Goal: Task Accomplishment & Management: Complete application form

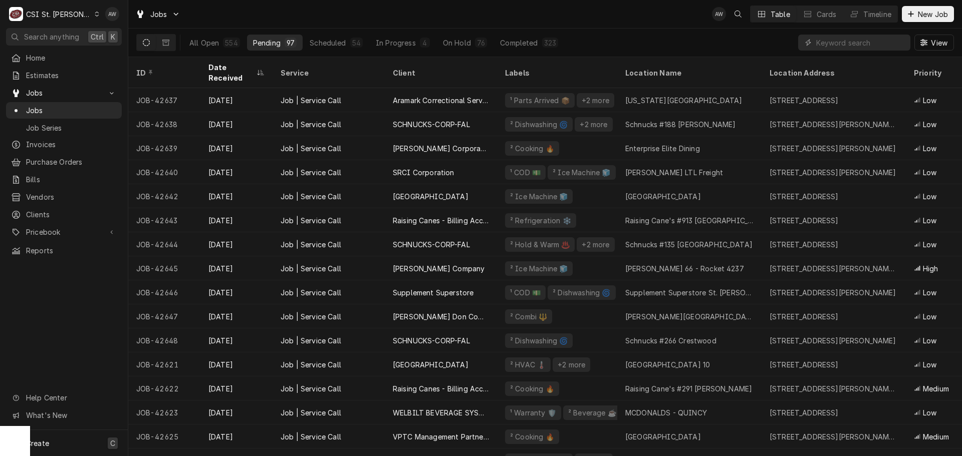
click at [52, 438] on div "Create C" at bounding box center [64, 443] width 128 height 26
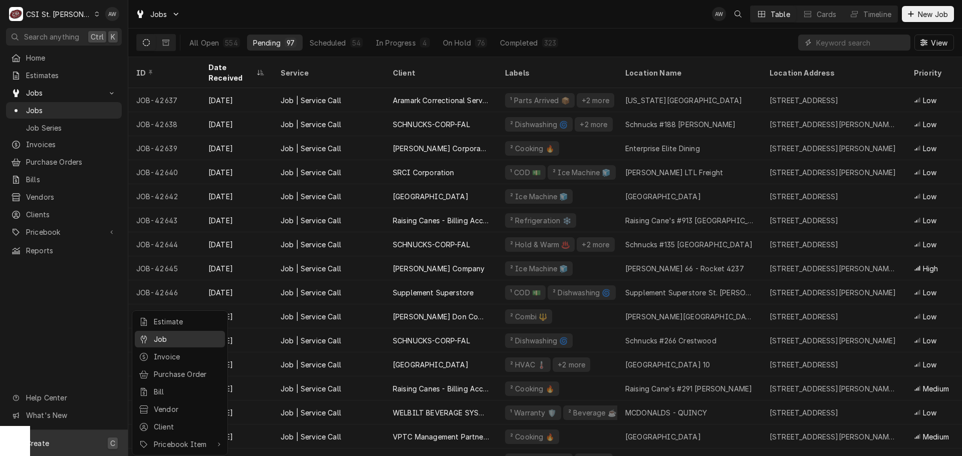
click at [180, 340] on div "Job" at bounding box center [187, 339] width 67 height 11
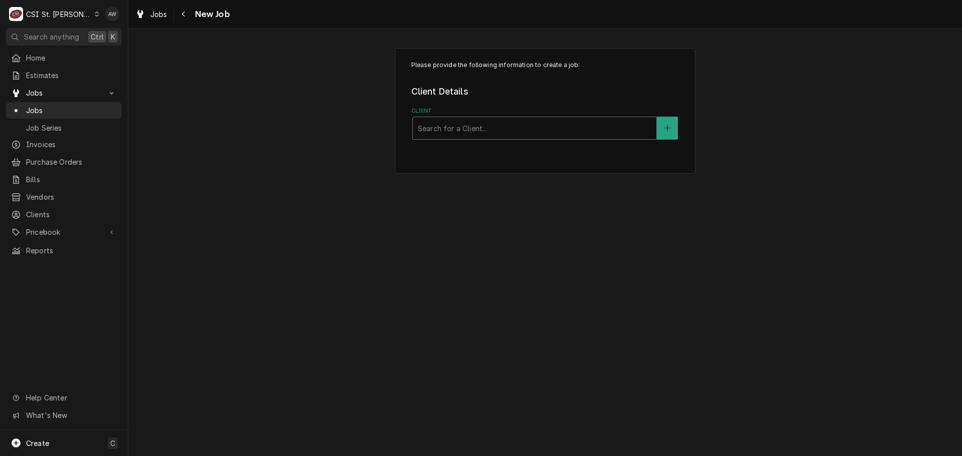
click at [487, 129] on div "Client" at bounding box center [534, 128] width 233 height 18
type input "raising cane"
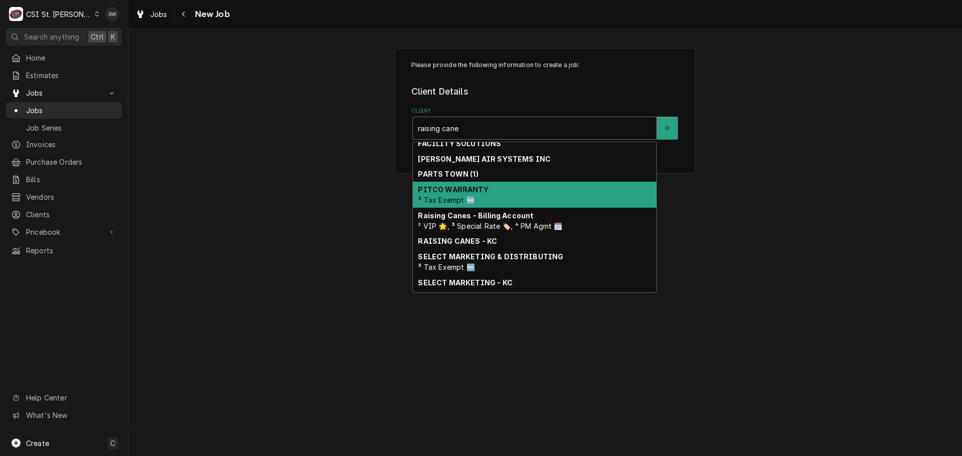
scroll to position [145, 0]
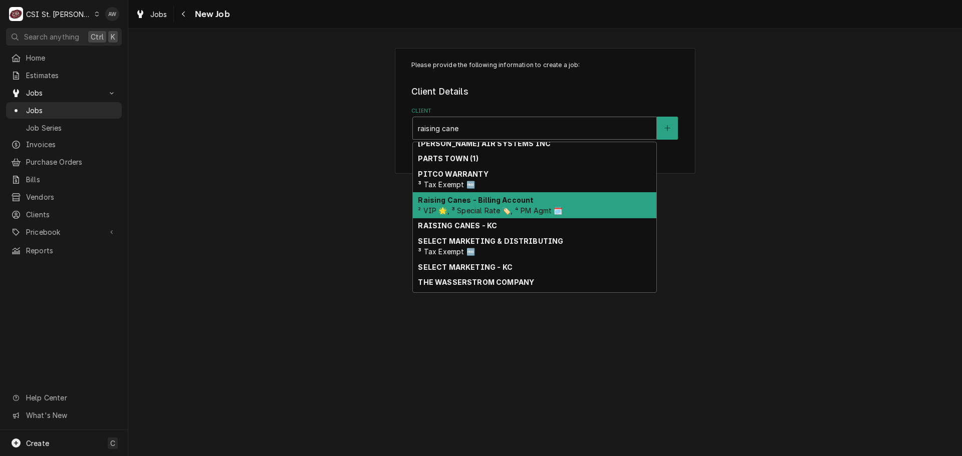
click at [521, 205] on div "Raising Canes - Billing Account ² VIP 🌟, ³ Special Rate 🏷️, ⁴ PM Agmt 🗓️" at bounding box center [534, 205] width 243 height 26
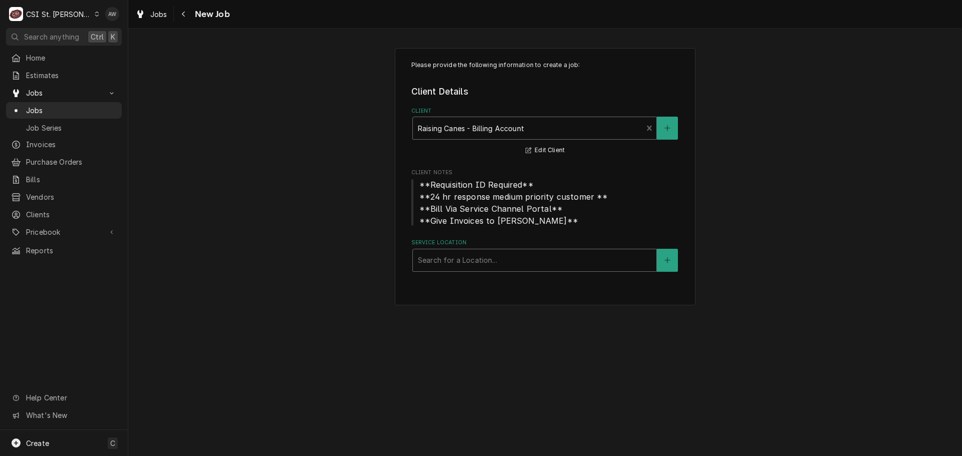
click at [472, 266] on div "Service Location" at bounding box center [534, 261] width 233 height 18
type input "arnold"
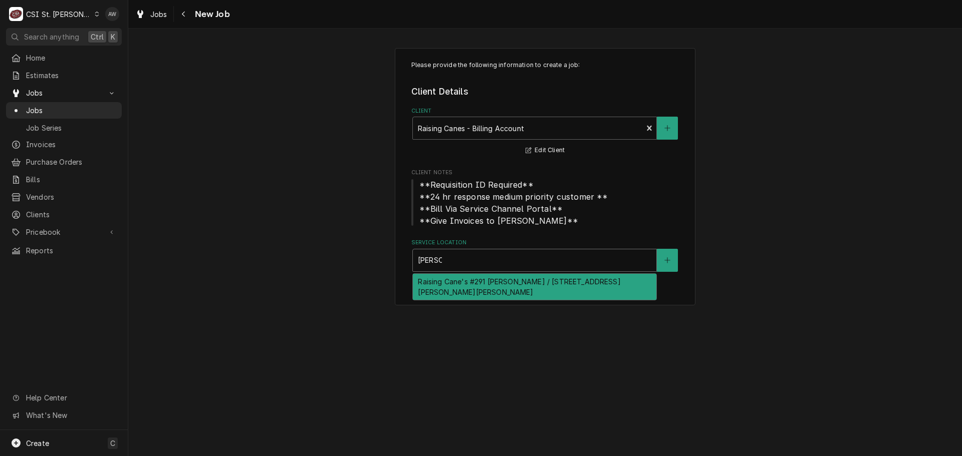
click at [496, 284] on div "Raising Cane's #291 Arnold / 1163 Jeffco Blvd, Arnold, MO 63010" at bounding box center [534, 287] width 243 height 26
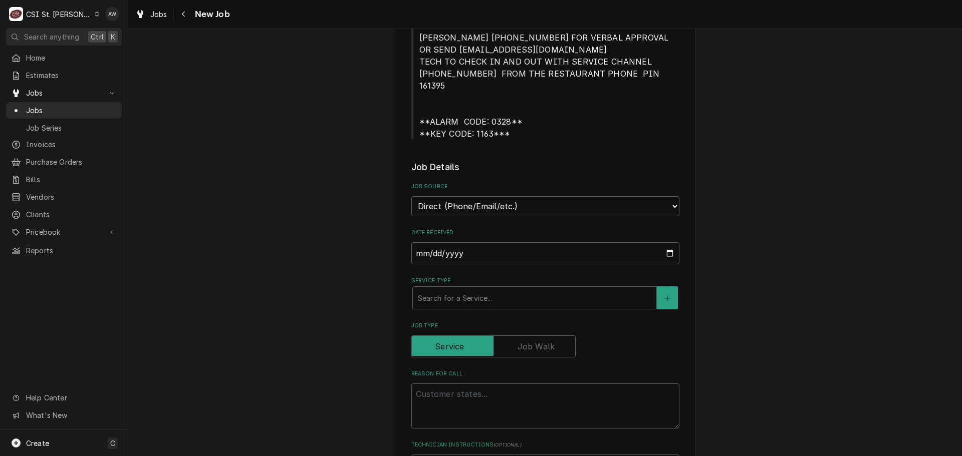
scroll to position [401, 0]
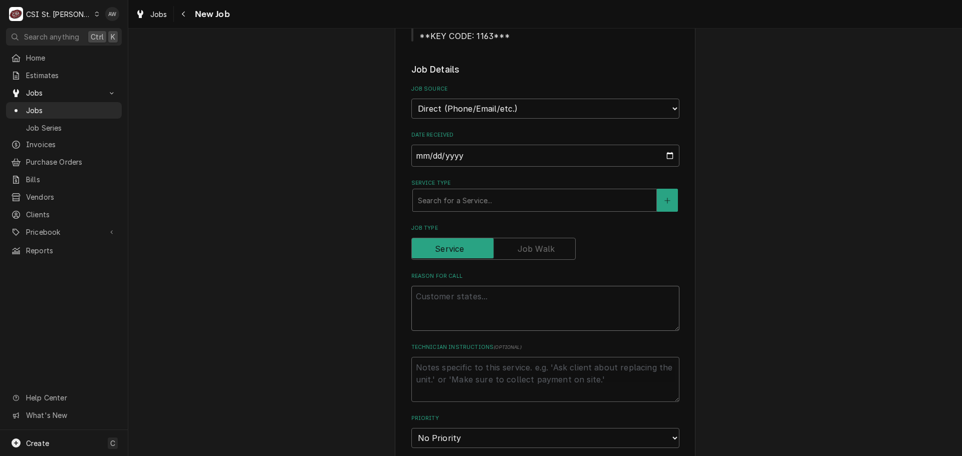
click at [493, 299] on textarea "Reason For Call" at bounding box center [545, 308] width 268 height 45
paste textarea "KITCHEN / Refrigeration / Ice Machine "Equip:" BOH "Tag ID"011530, "Brand" Scot…"
type textarea "x"
type textarea "KITCHEN / Refrigeration / Ice Machine "Equip:" BOH "Tag ID"011530, "Brand" Scot…"
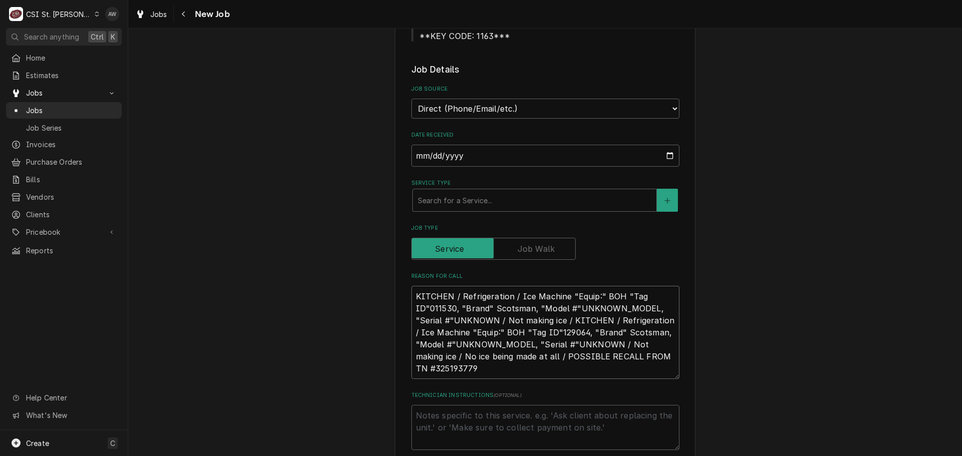
type textarea "x"
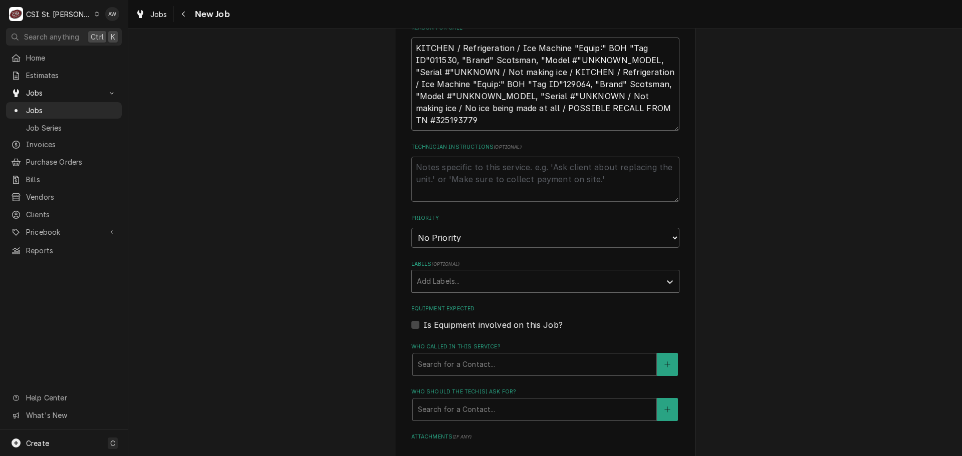
scroll to position [651, 0]
type textarea "KITCHEN / Refrigeration / Ice Machine "Equip:" BOH "Tag ID"011530, "Brand" Scot…"
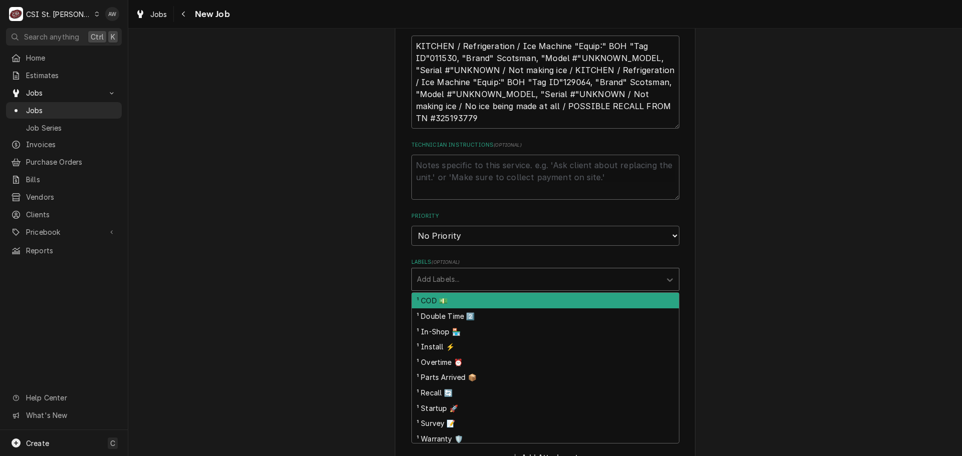
click at [451, 271] on div "Labels" at bounding box center [536, 280] width 239 height 18
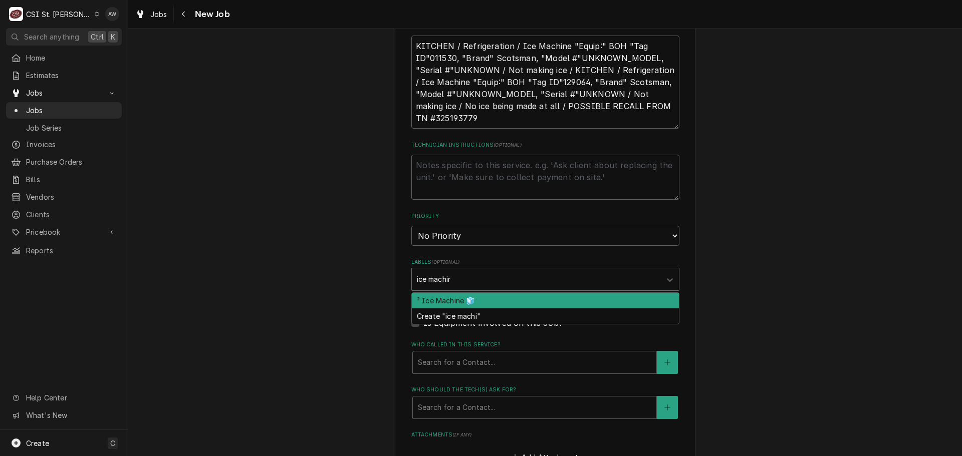
type input "ice machine"
click at [439, 293] on div "² Ice Machine 🧊" at bounding box center [545, 301] width 267 height 16
type textarea "x"
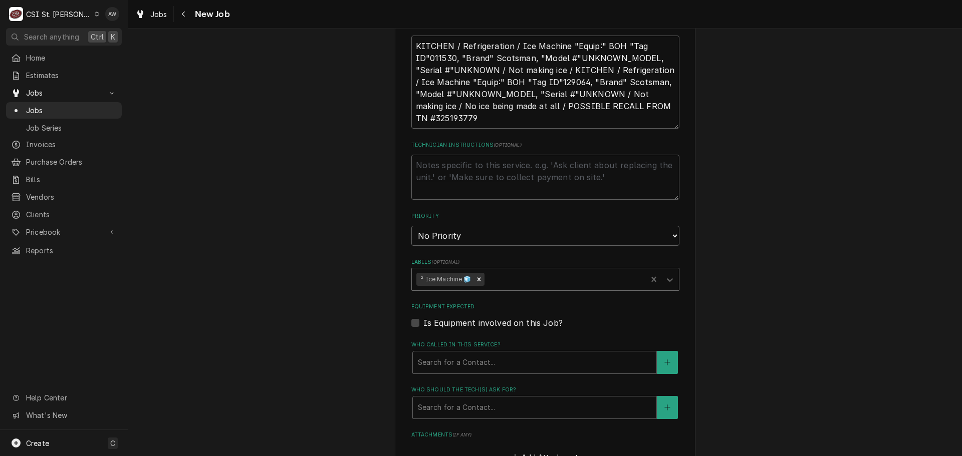
type textarea "x"
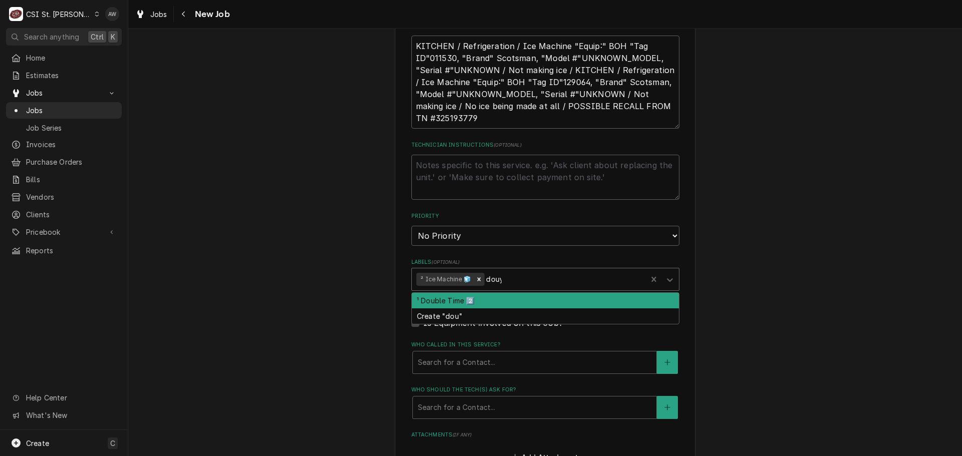
type input "dou"
click at [482, 293] on div "¹ Double Time 2️⃣" at bounding box center [545, 301] width 267 height 16
type textarea "x"
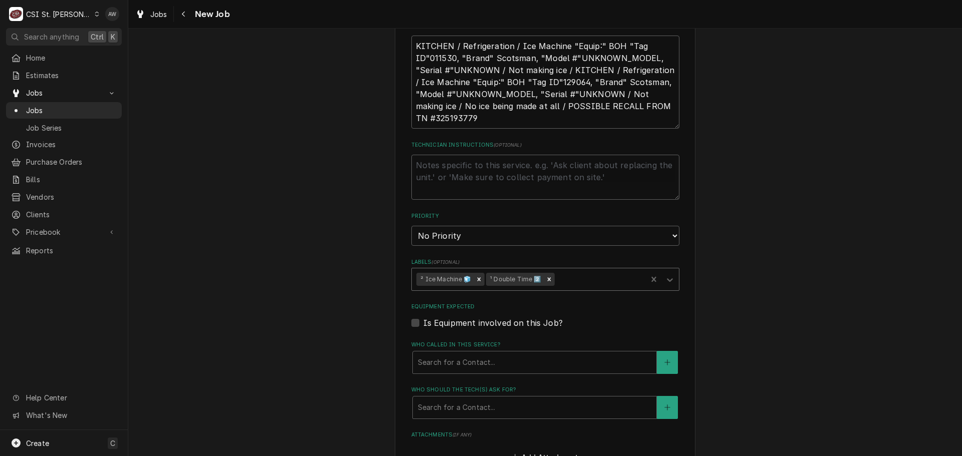
type textarea "x"
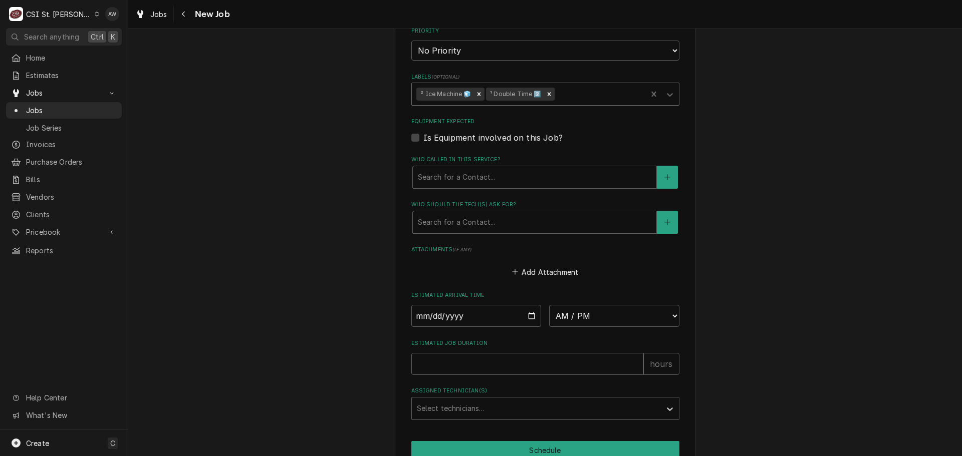
scroll to position [852, 0]
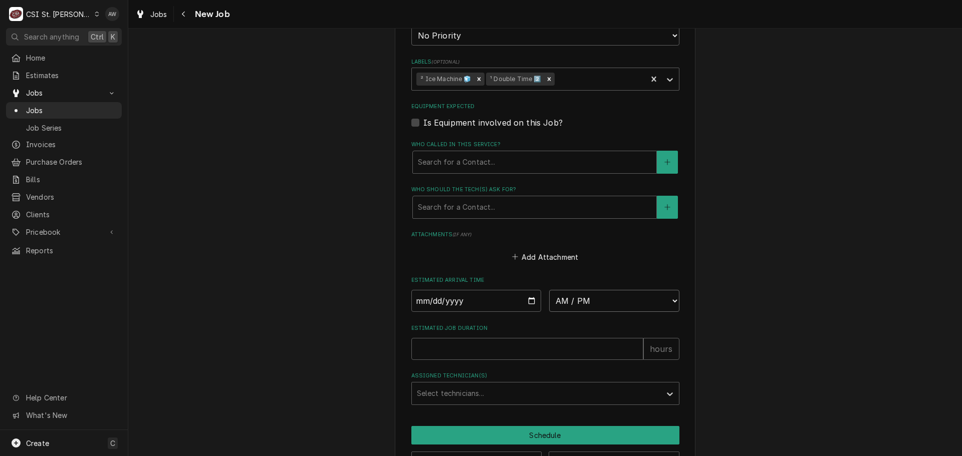
click at [576, 290] on select "AM / PM 6:00 AM 6:15 AM 6:30 AM 6:45 AM 7:00 AM 7:15 AM 7:30 AM 7:45 AM 8:00 AM…" at bounding box center [614, 301] width 130 height 22
select select "19:00:00"
click at [549, 290] on select "AM / PM 6:00 AM 6:15 AM 6:30 AM 6:45 AM 7:00 AM 7:15 AM 7:30 AM 7:45 AM 8:00 AM…" at bounding box center [614, 301] width 130 height 22
click at [526, 290] on input "Date" at bounding box center [476, 301] width 130 height 22
type textarea "x"
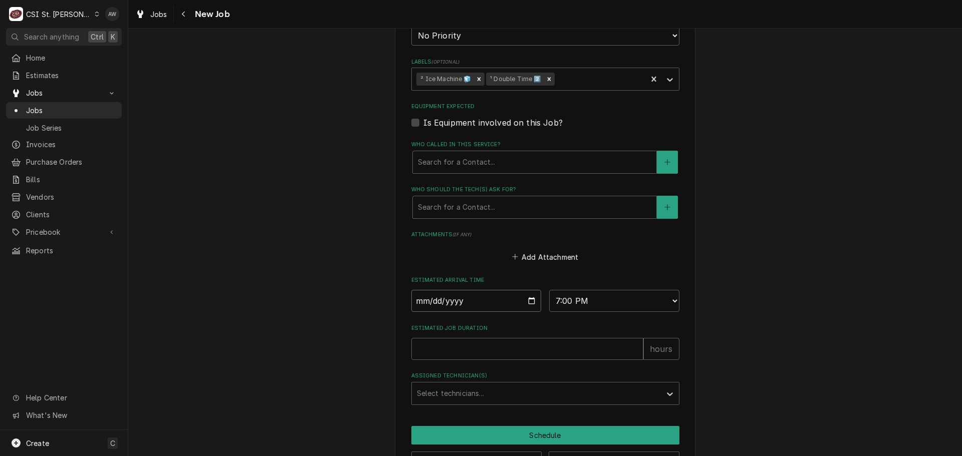
type input "2025-09-14"
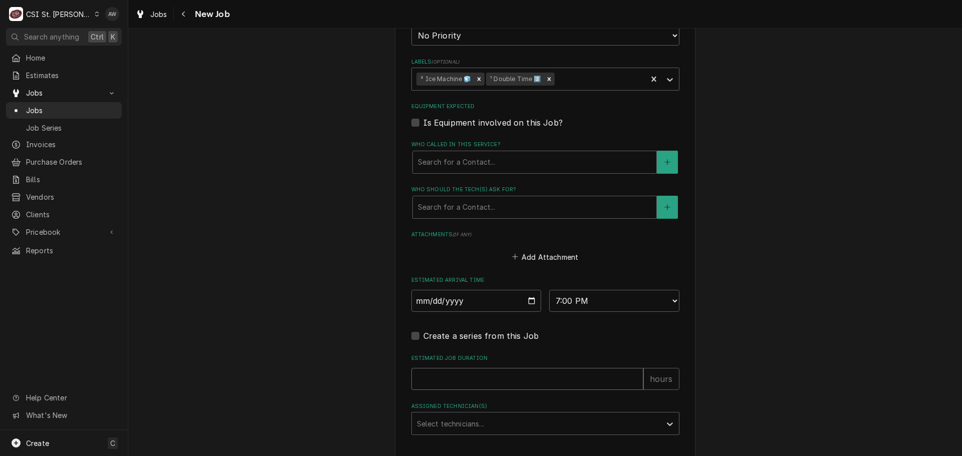
click at [439, 368] on input "Estimated Job Duration" at bounding box center [527, 379] width 232 height 22
type textarea "x"
type input "3"
type textarea "x"
type input "3"
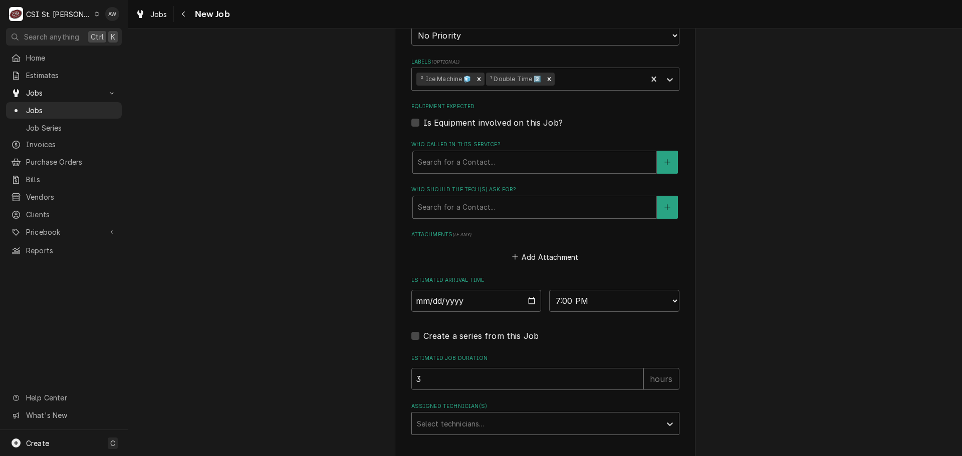
scroll to position [902, 0]
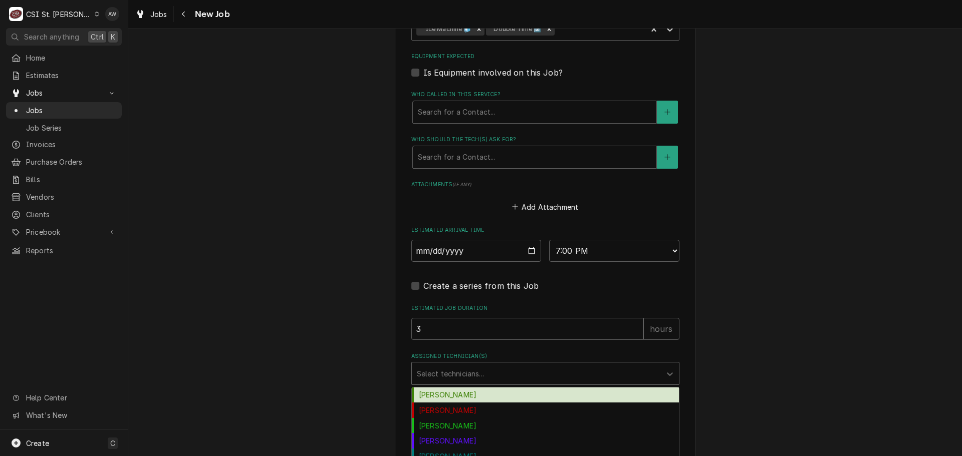
click at [452, 365] on div "Assigned Technician(s)" at bounding box center [536, 374] width 239 height 18
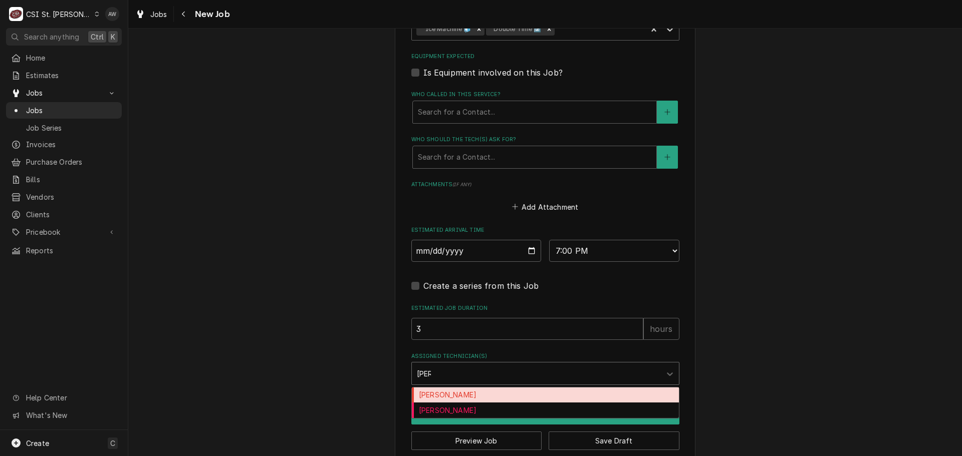
type input "erick"
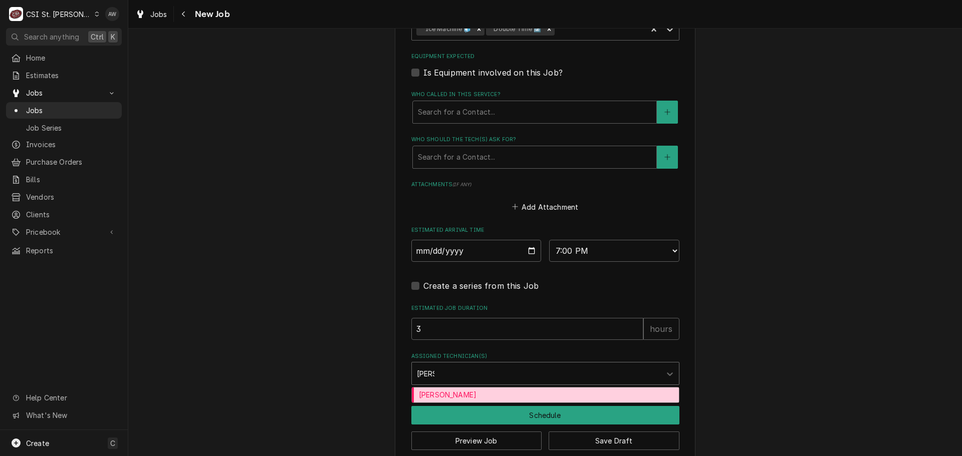
click at [453, 388] on div "Erick Hudgens" at bounding box center [545, 396] width 267 height 16
type textarea "x"
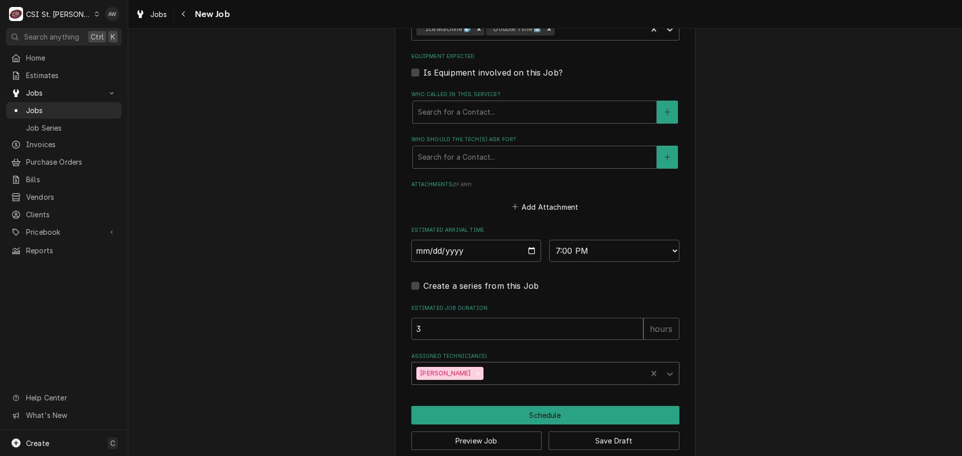
type textarea "x"
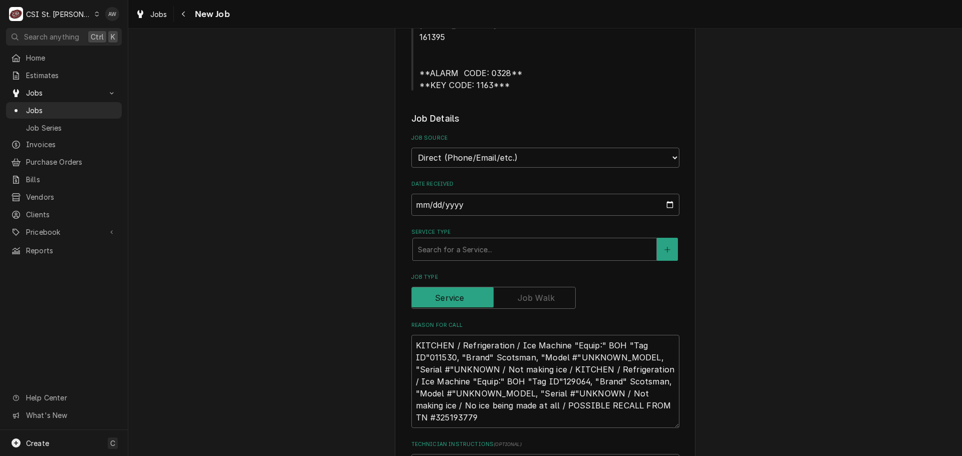
scroll to position [351, 0]
click at [467, 149] on select "Direct (Phone/Email/etc.) Service Channel Corrigo Ecotrak Other" at bounding box center [545, 159] width 268 height 20
select select "1"
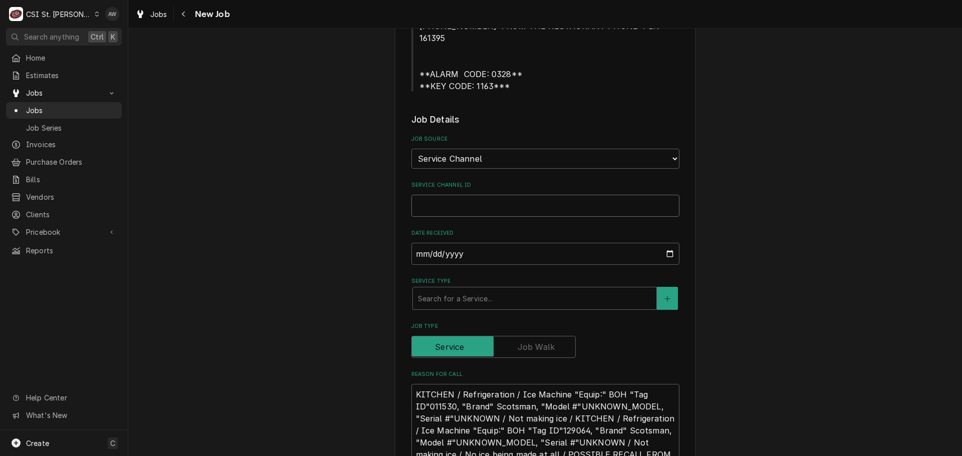
click at [462, 195] on input "Service Channel ID" at bounding box center [545, 206] width 268 height 22
type textarea "x"
type input "3"
type textarea "x"
type input "32"
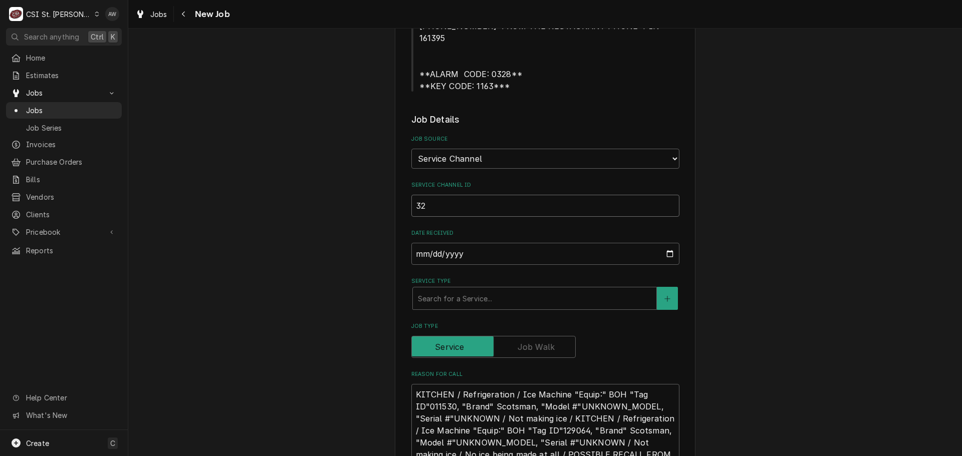
type textarea "x"
type input "325"
type textarea "x"
type input "3258"
type textarea "x"
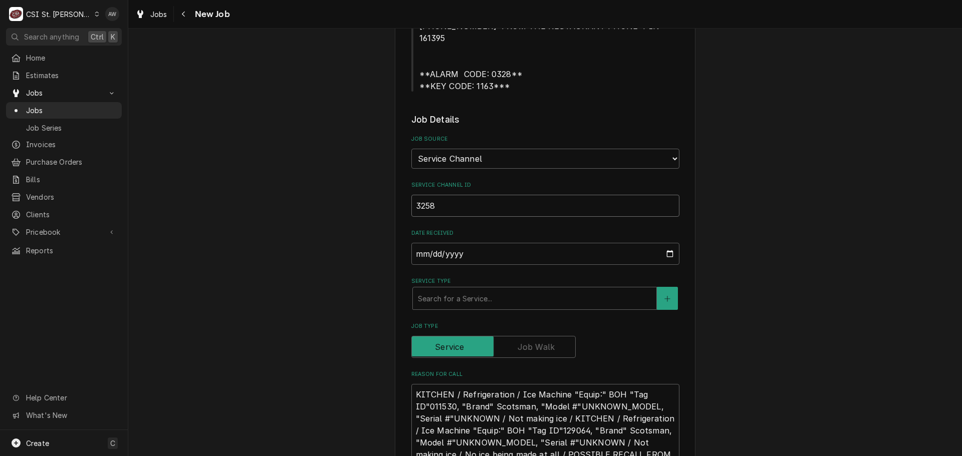
type input "32580"
type textarea "x"
type input "325804"
type textarea "x"
type input "3258049"
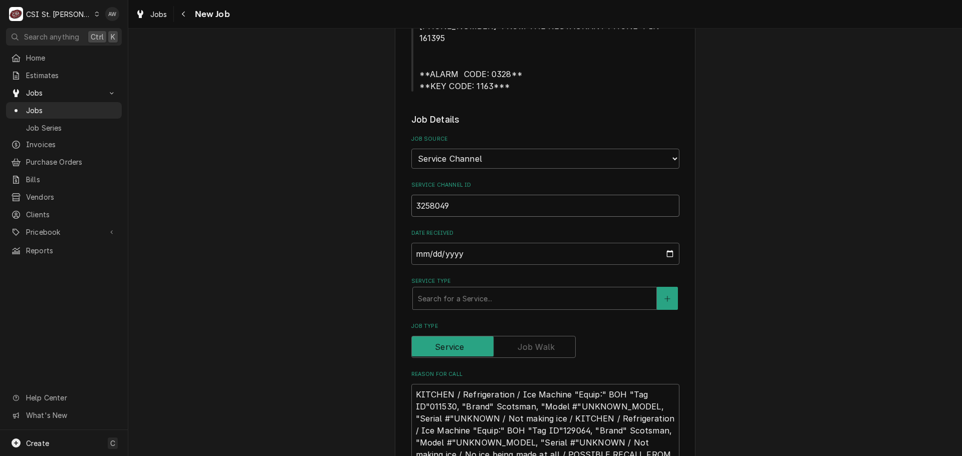
type textarea "x"
type input "32580494"
type textarea "x"
type input "325804944"
type textarea "x"
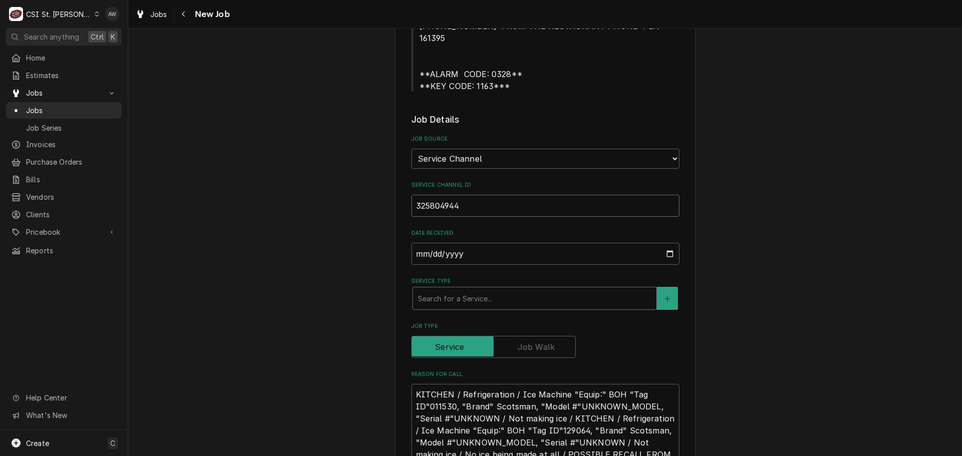
type input "325804944"
click at [451, 290] on div "Service Type" at bounding box center [534, 299] width 233 height 18
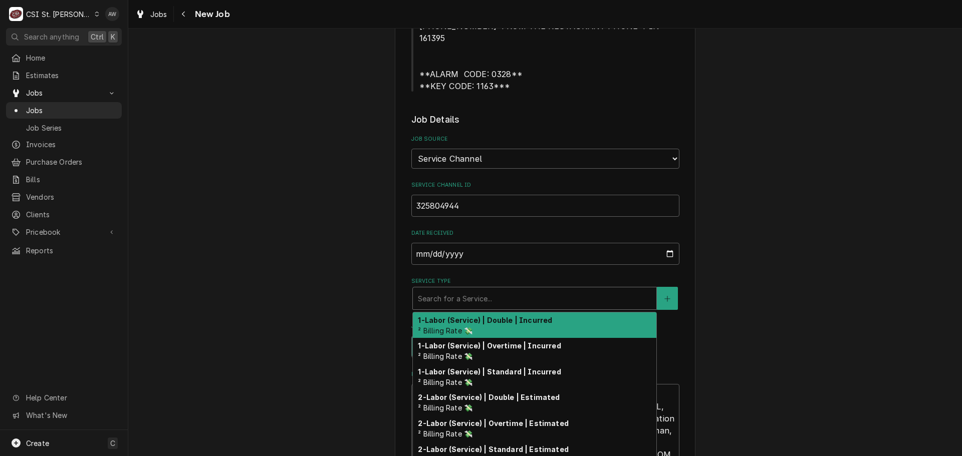
type textarea "x"
type input "s"
type textarea "x"
type input "se"
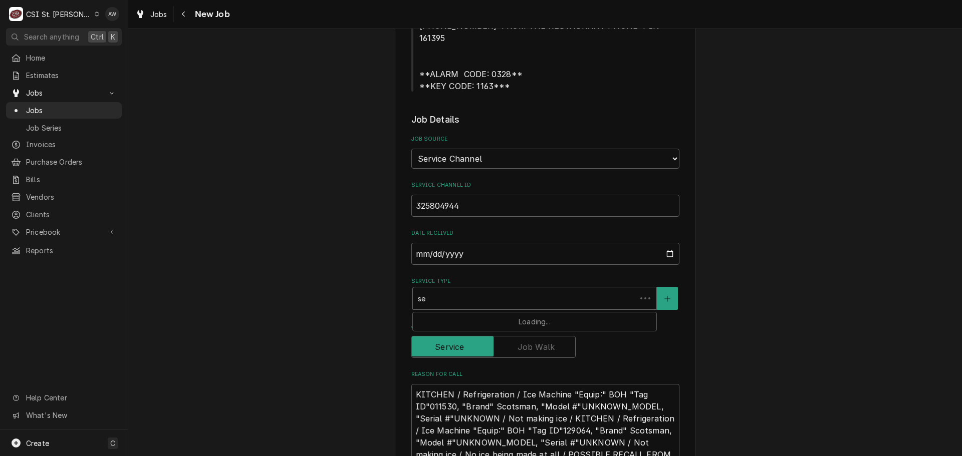
type textarea "x"
type input "ser"
type textarea "x"
type input "serv"
type textarea "x"
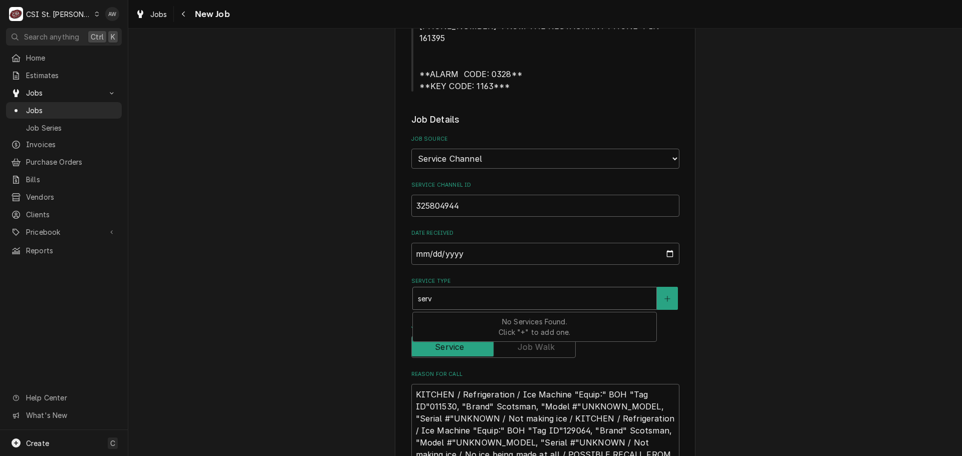
type input "servi"
type textarea "x"
type input "servic"
type textarea "x"
type input "service"
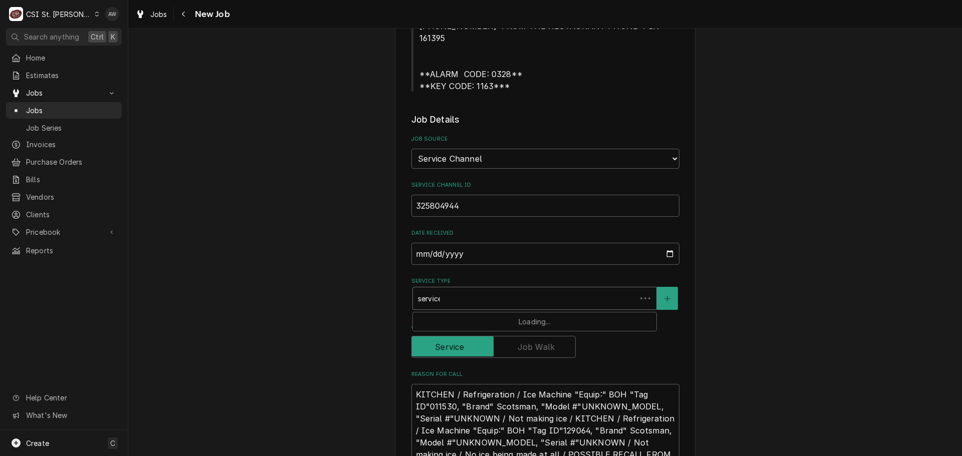
type textarea "x"
type input "service"
type textarea "x"
type input "service c"
type textarea "x"
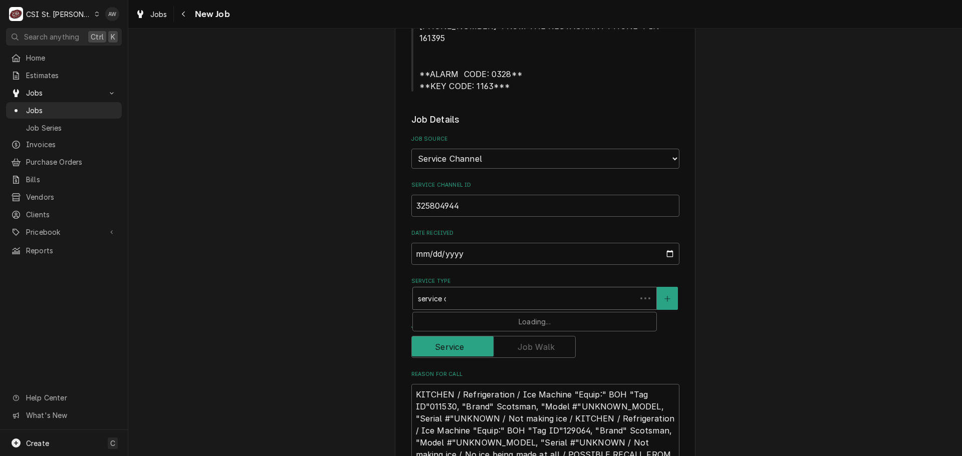
type input "service ca"
type textarea "x"
type input "service cal"
type textarea "x"
type input "service call"
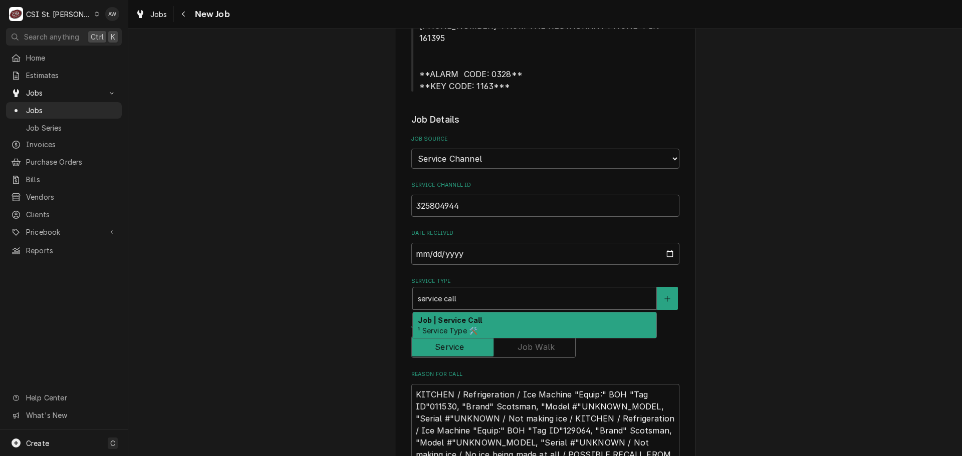
click at [474, 316] on strong "Job | Service Call" at bounding box center [450, 320] width 64 height 9
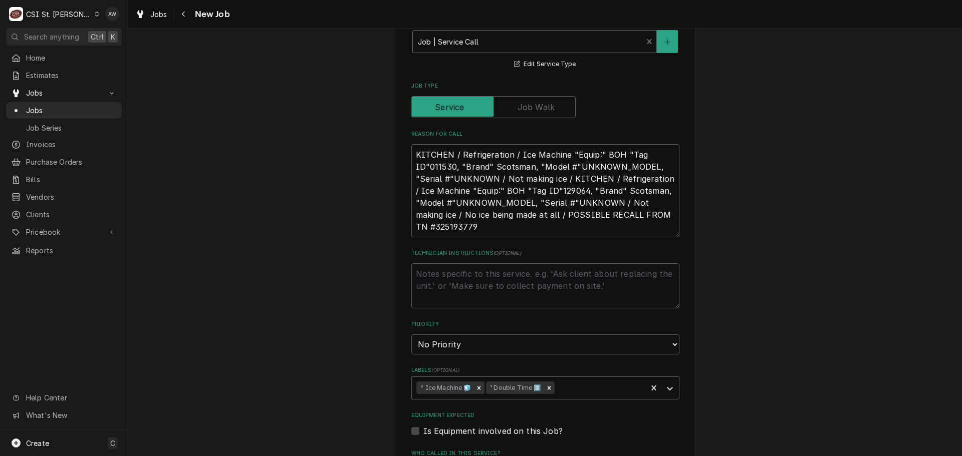
scroll to position [651, 0]
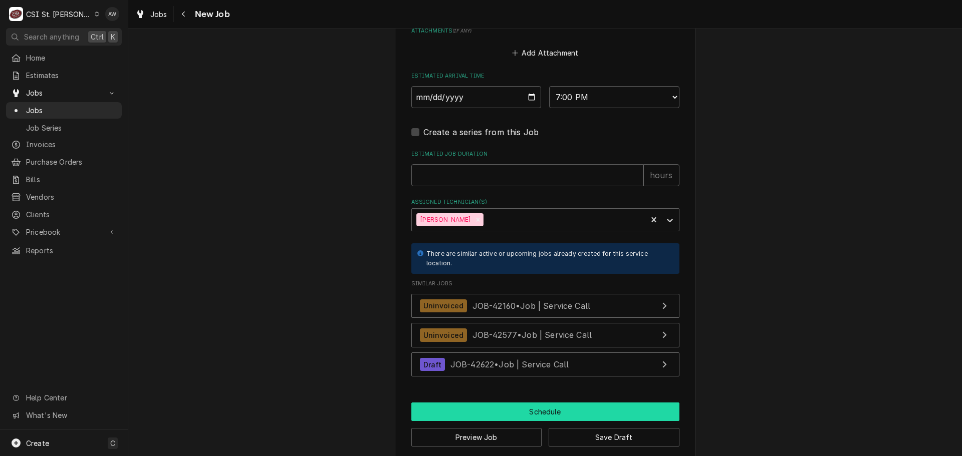
click at [483, 403] on button "Schedule" at bounding box center [545, 412] width 268 height 19
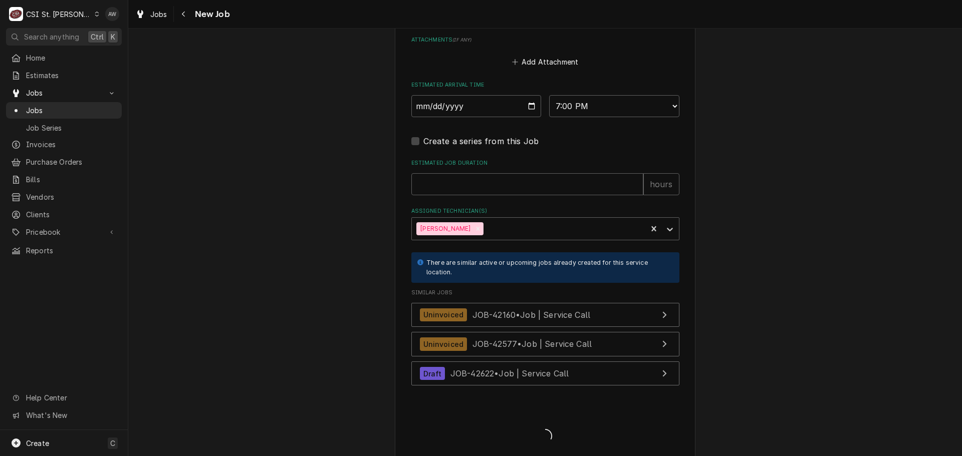
scroll to position [1121, 0]
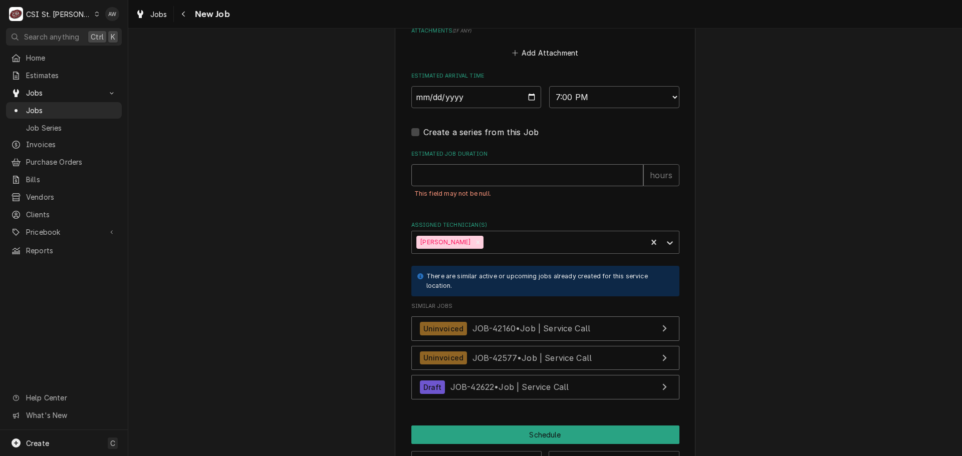
click at [427, 171] on input "Estimated Job Duration" at bounding box center [527, 175] width 232 height 22
type textarea "x"
type input "3"
type textarea "x"
type input "3"
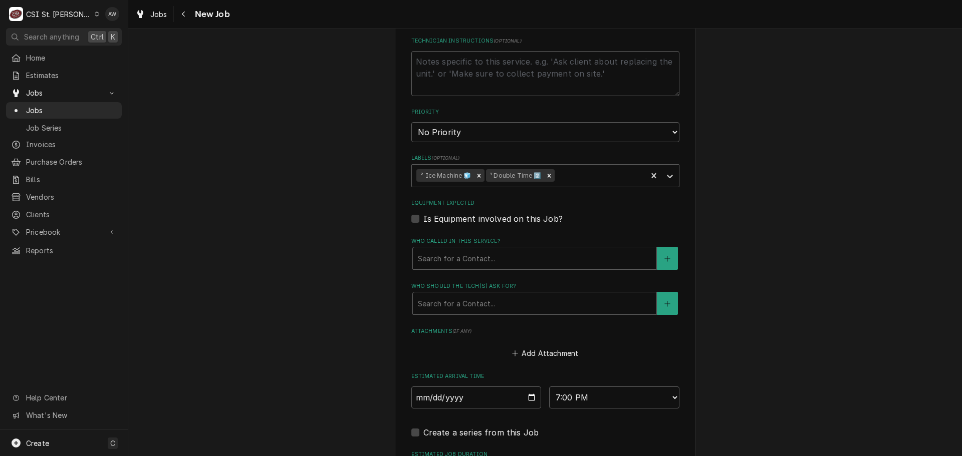
scroll to position [520, 0]
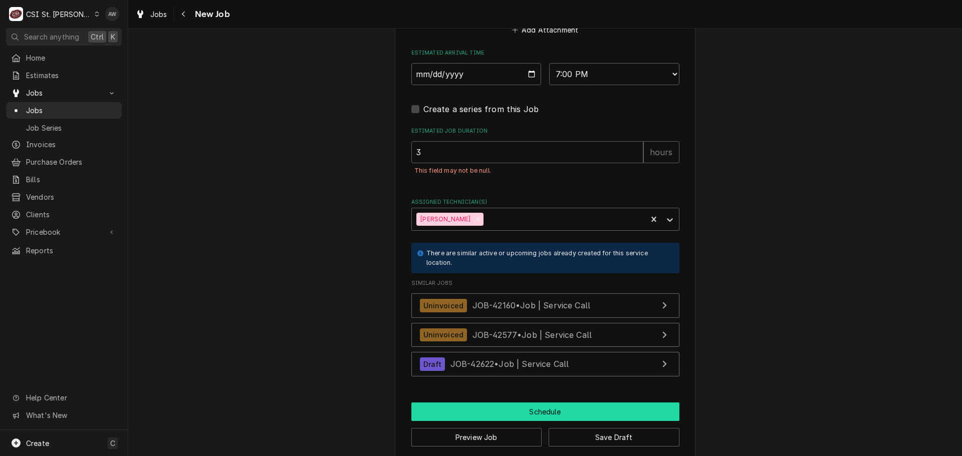
drag, startPoint x: 502, startPoint y: 398, endPoint x: 485, endPoint y: 391, distance: 18.4
click at [502, 403] on button "Schedule" at bounding box center [545, 412] width 268 height 19
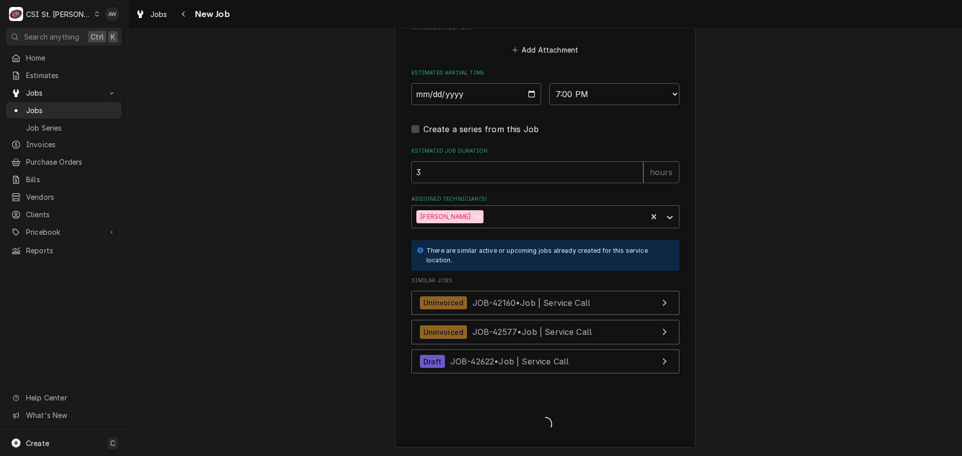
scroll to position [1112, 0]
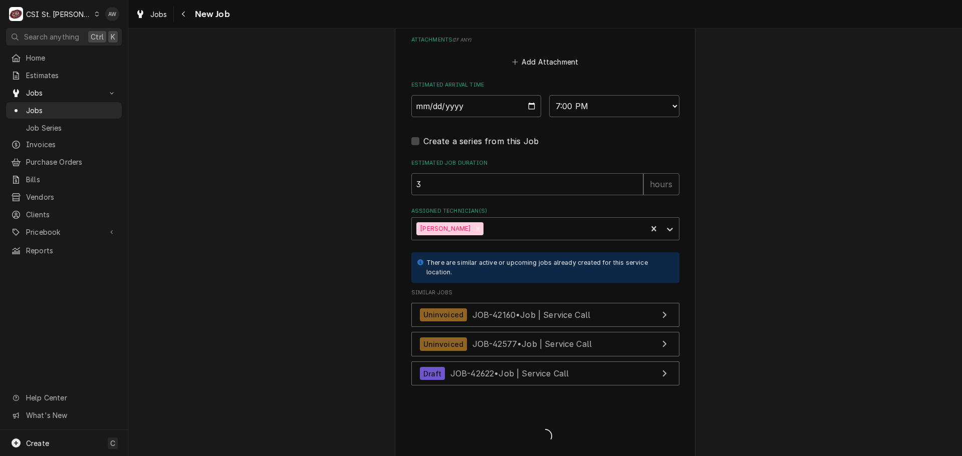
type textarea "x"
